Goal: Go to known website: Access a specific website the user already knows

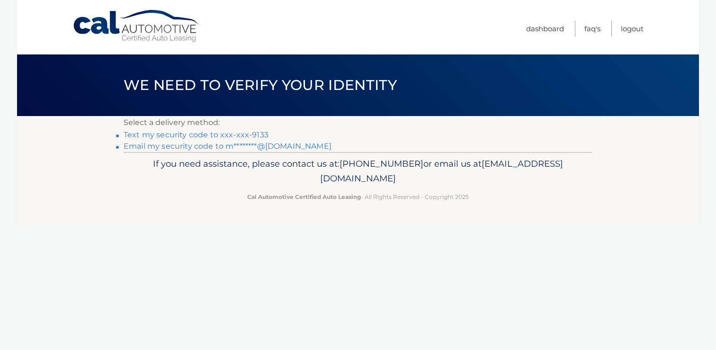
click at [243, 135] on link "Text my security code to xxx-xxx-9133" at bounding box center [196, 134] width 145 height 9
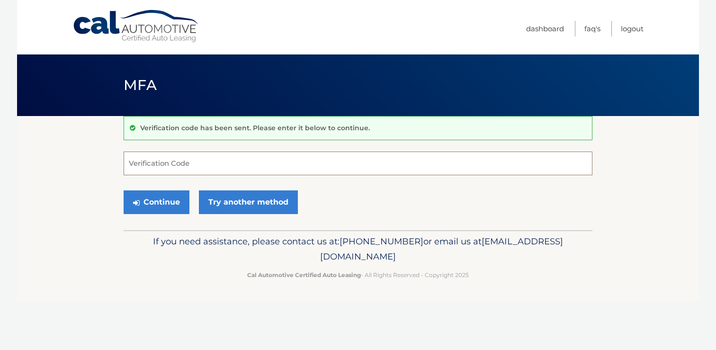
click at [166, 169] on input "Verification Code" at bounding box center [358, 164] width 469 height 24
type input "806840"
click at [164, 209] on button "Continue" at bounding box center [157, 202] width 66 height 24
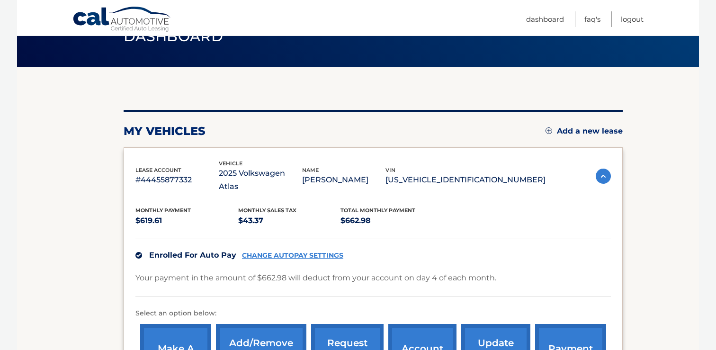
scroll to position [50, 0]
